Goal: Check status: Check status

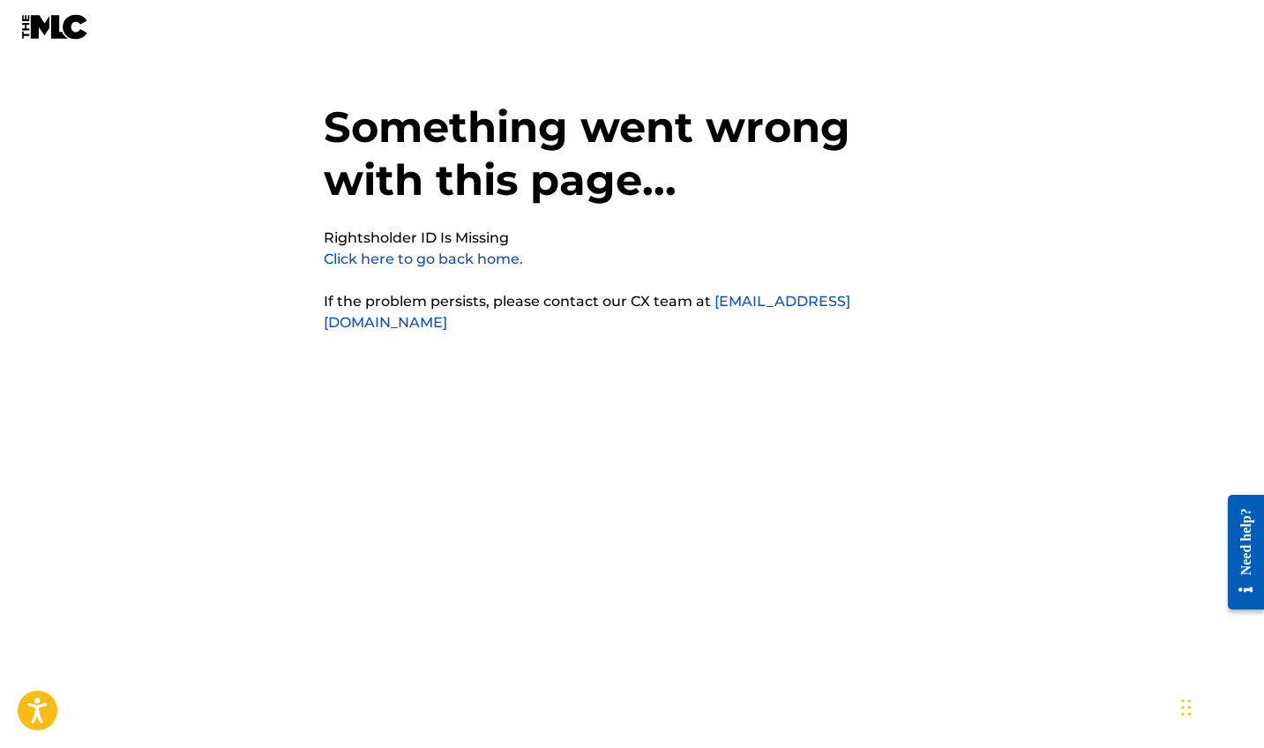
click at [448, 262] on link "Click here to go back home." at bounding box center [423, 259] width 199 height 17
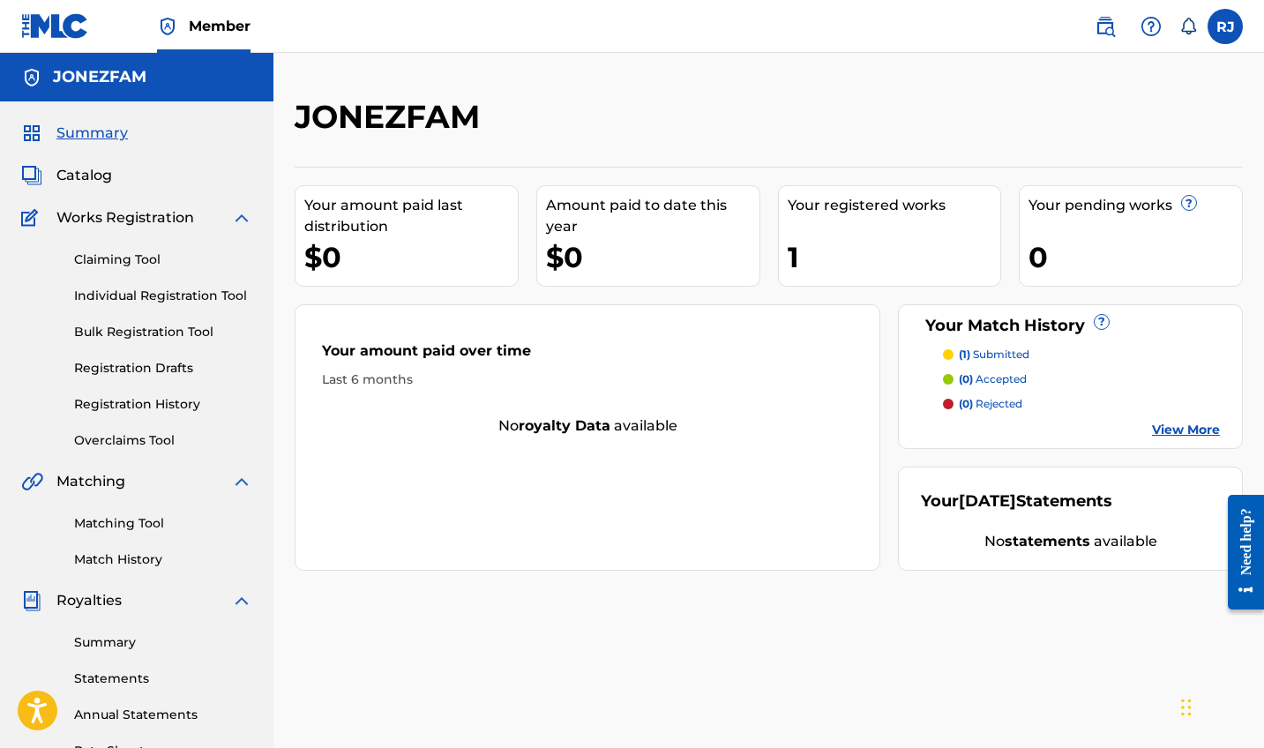
click at [123, 403] on link "Registration History" at bounding box center [163, 404] width 178 height 19
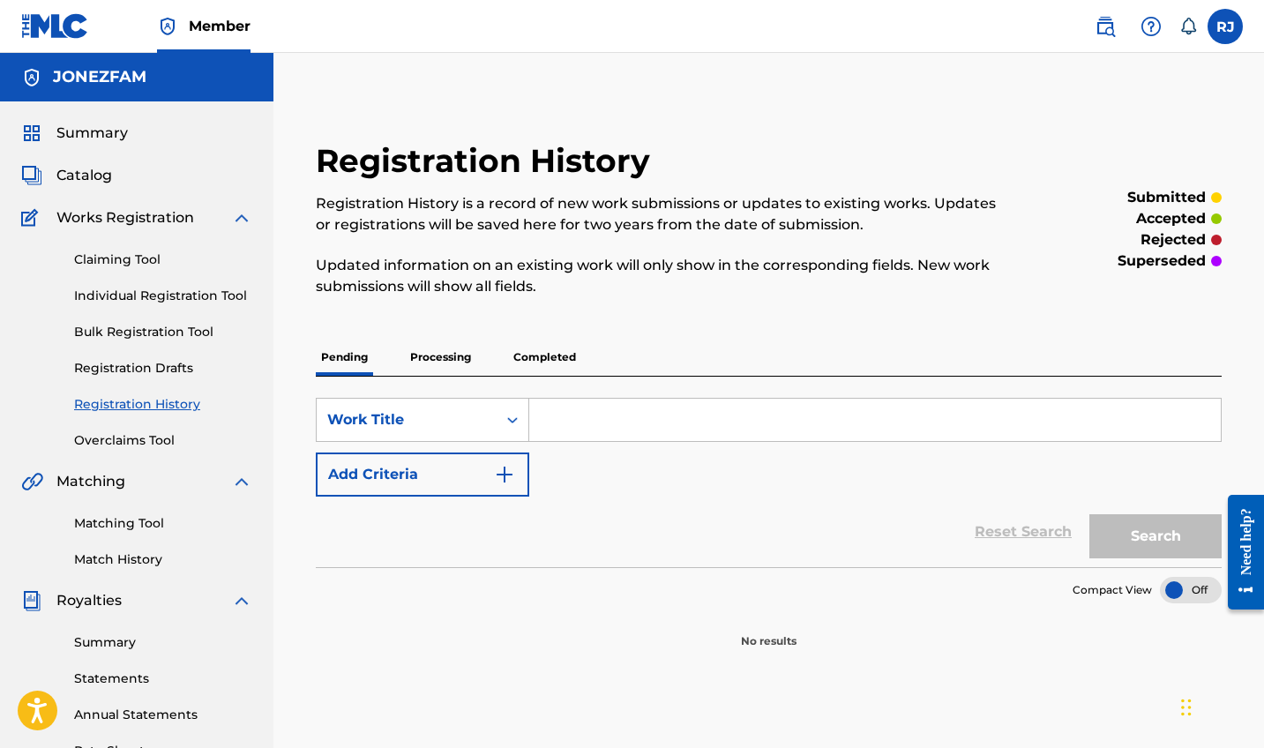
click at [444, 349] on p "Processing" at bounding box center [440, 357] width 71 height 37
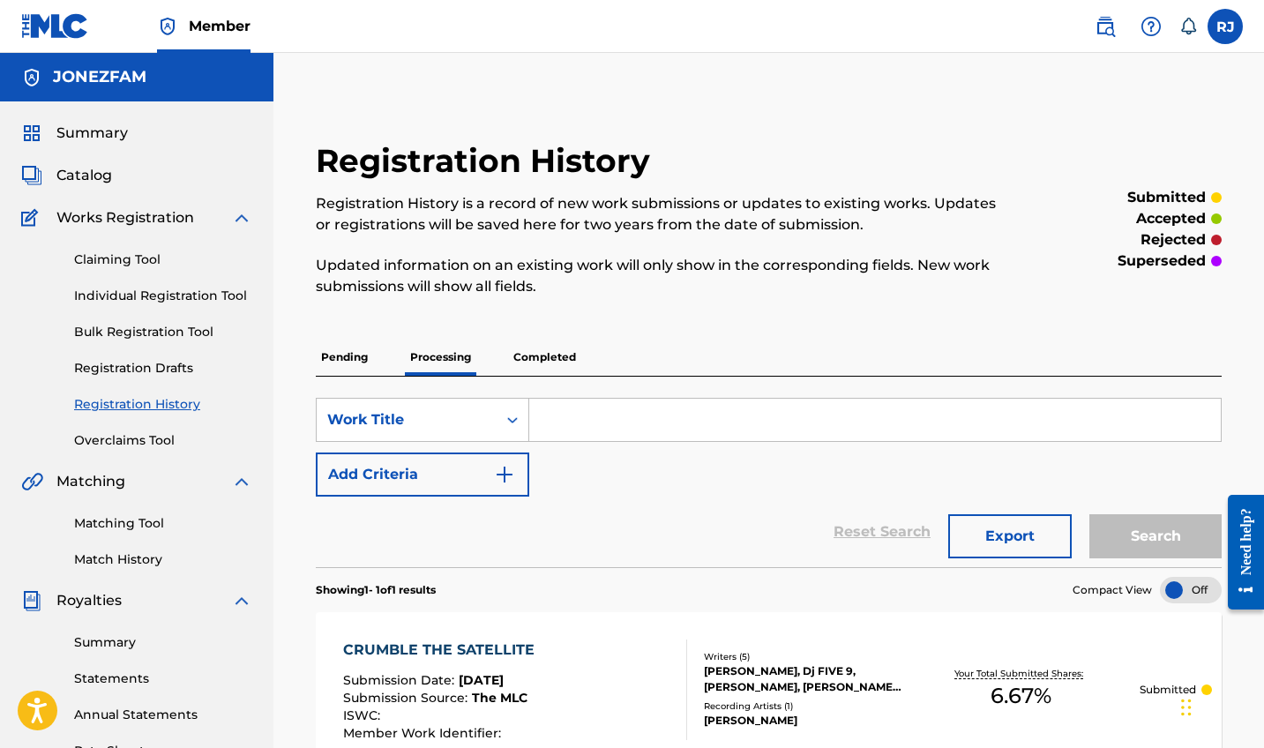
click at [548, 349] on p "Completed" at bounding box center [544, 357] width 73 height 37
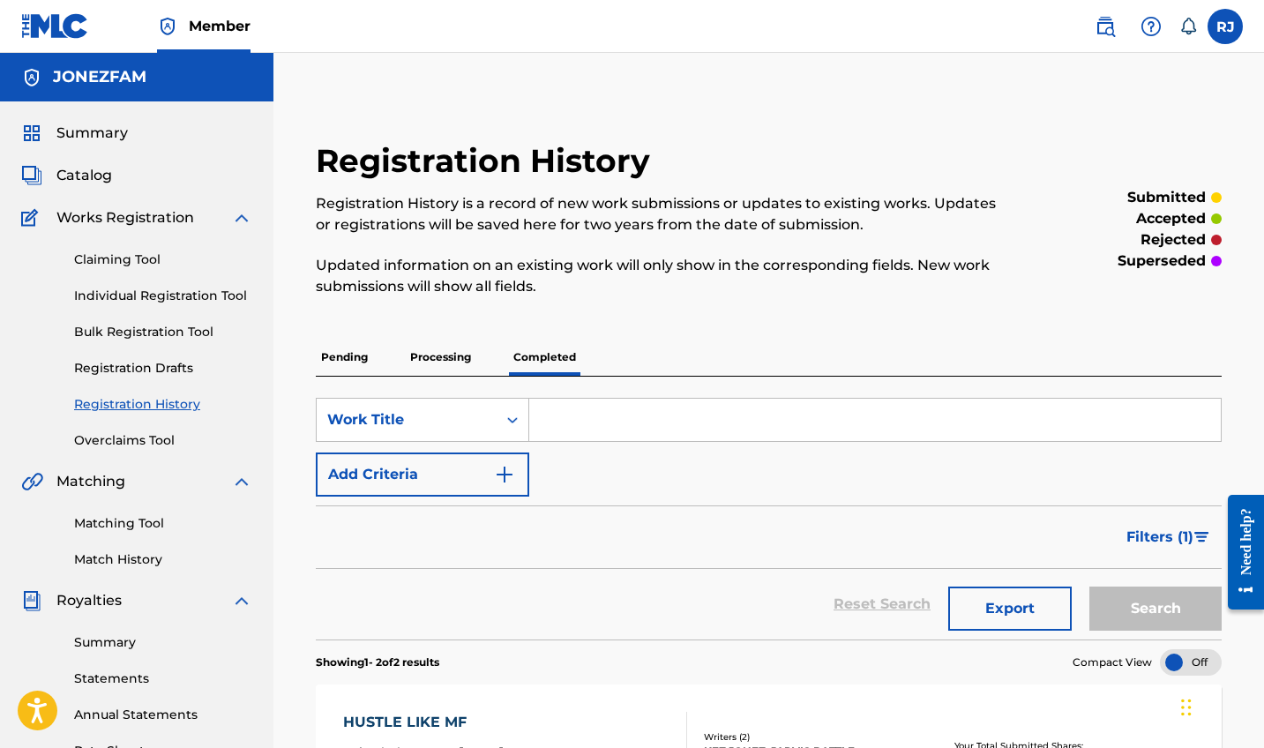
click at [92, 131] on span "Summary" at bounding box center [91, 133] width 71 height 21
